Goal: Check status

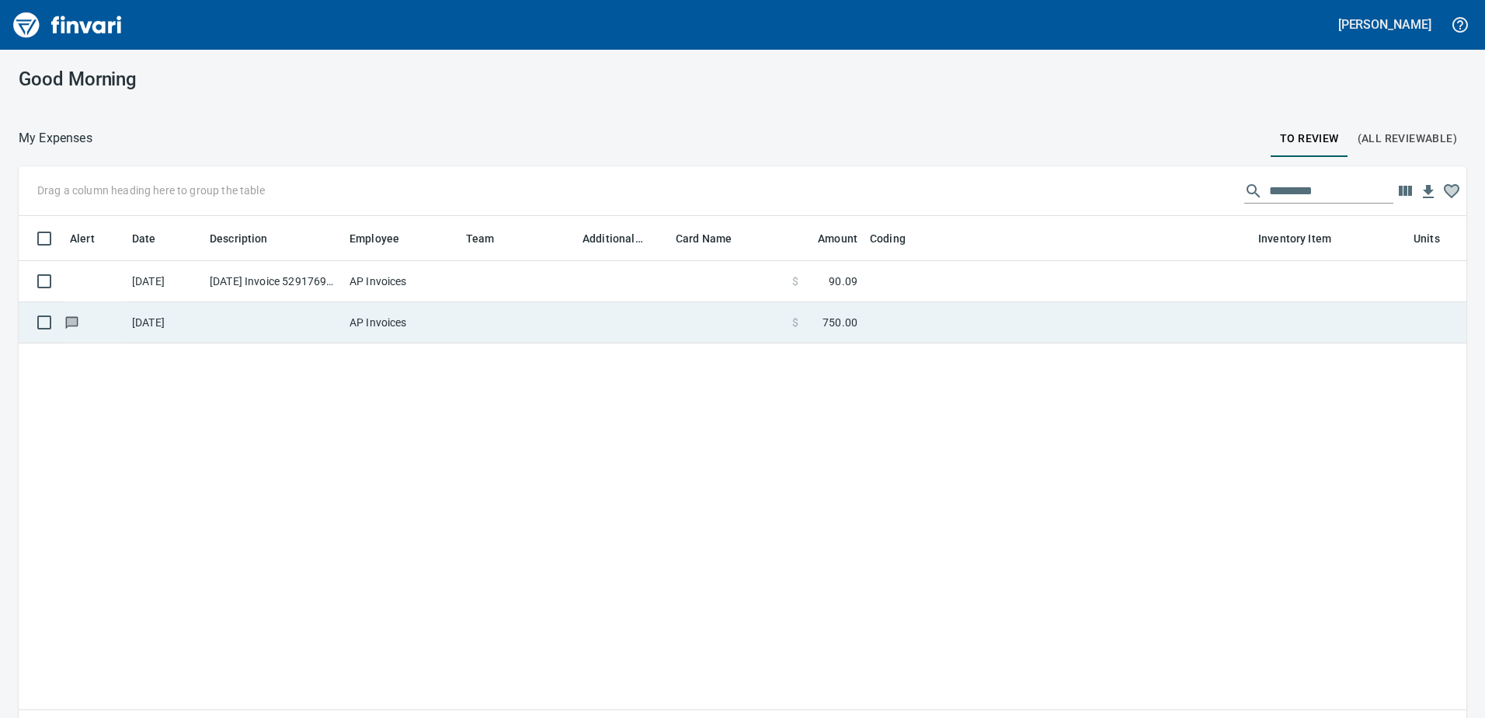
scroll to position [524, 1425]
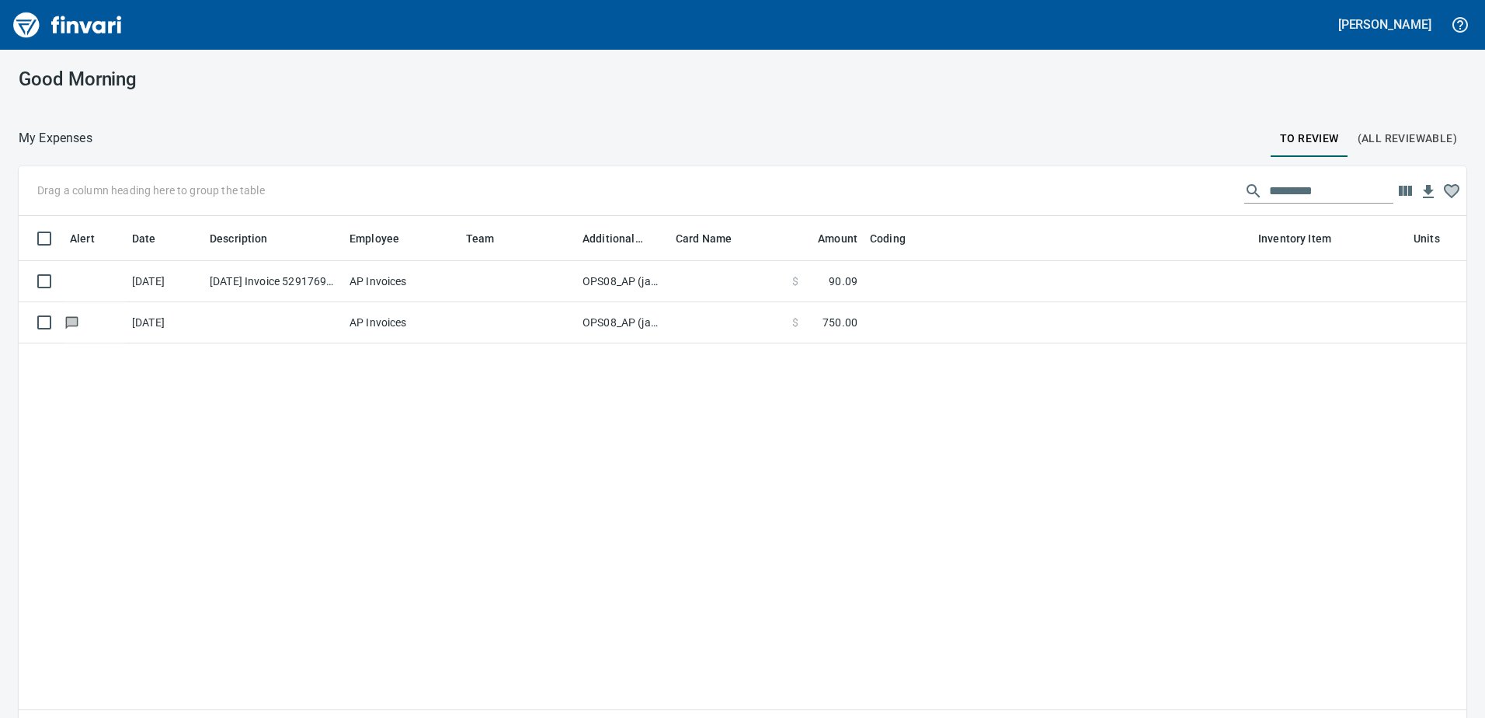
click at [607, 322] on td "OPS08_AP (janettep, samr)" at bounding box center [622, 322] width 93 height 41
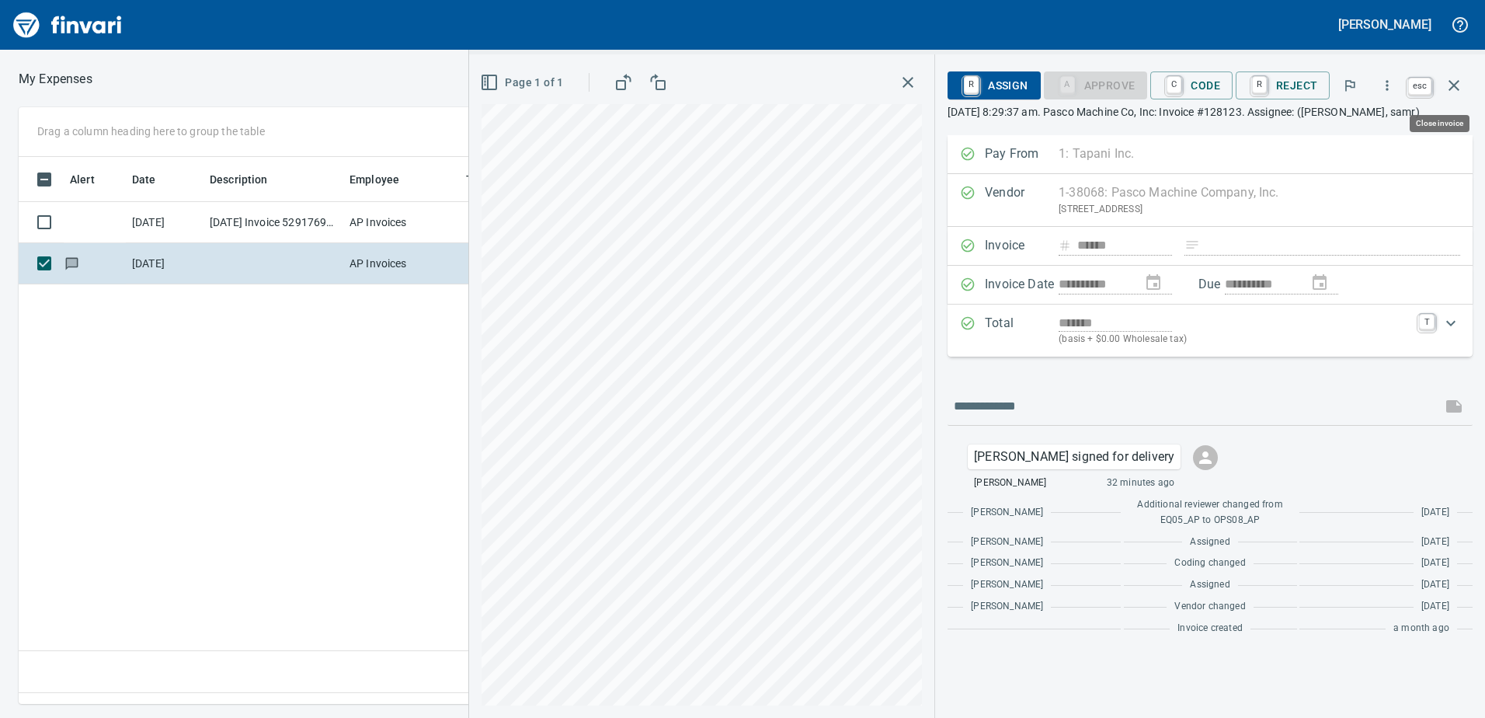
scroll to position [524, 1048]
click at [1457, 83] on icon "button" at bounding box center [1454, 85] width 11 height 11
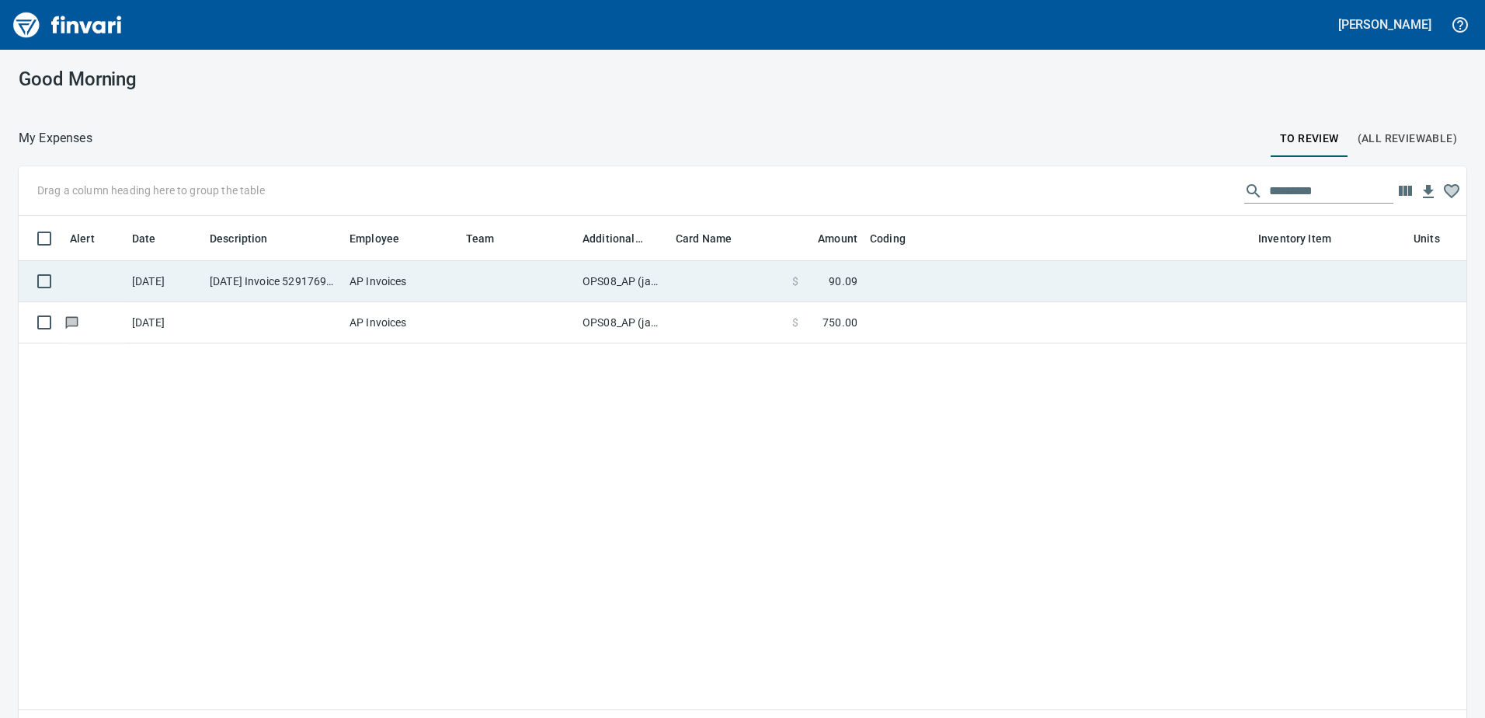
scroll to position [524, 1425]
